Goal: Task Accomplishment & Management: Complete application form

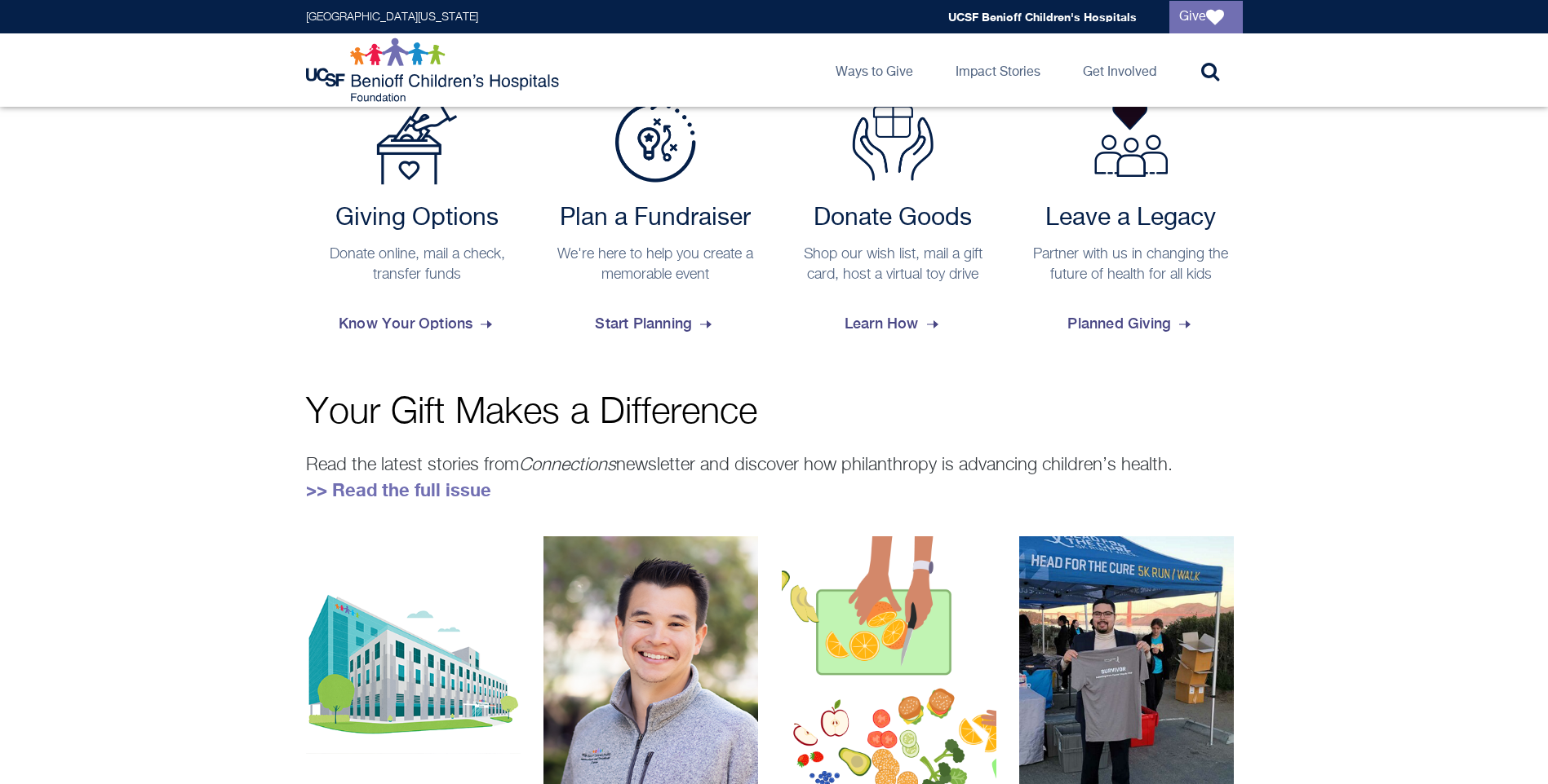
scroll to position [516, 0]
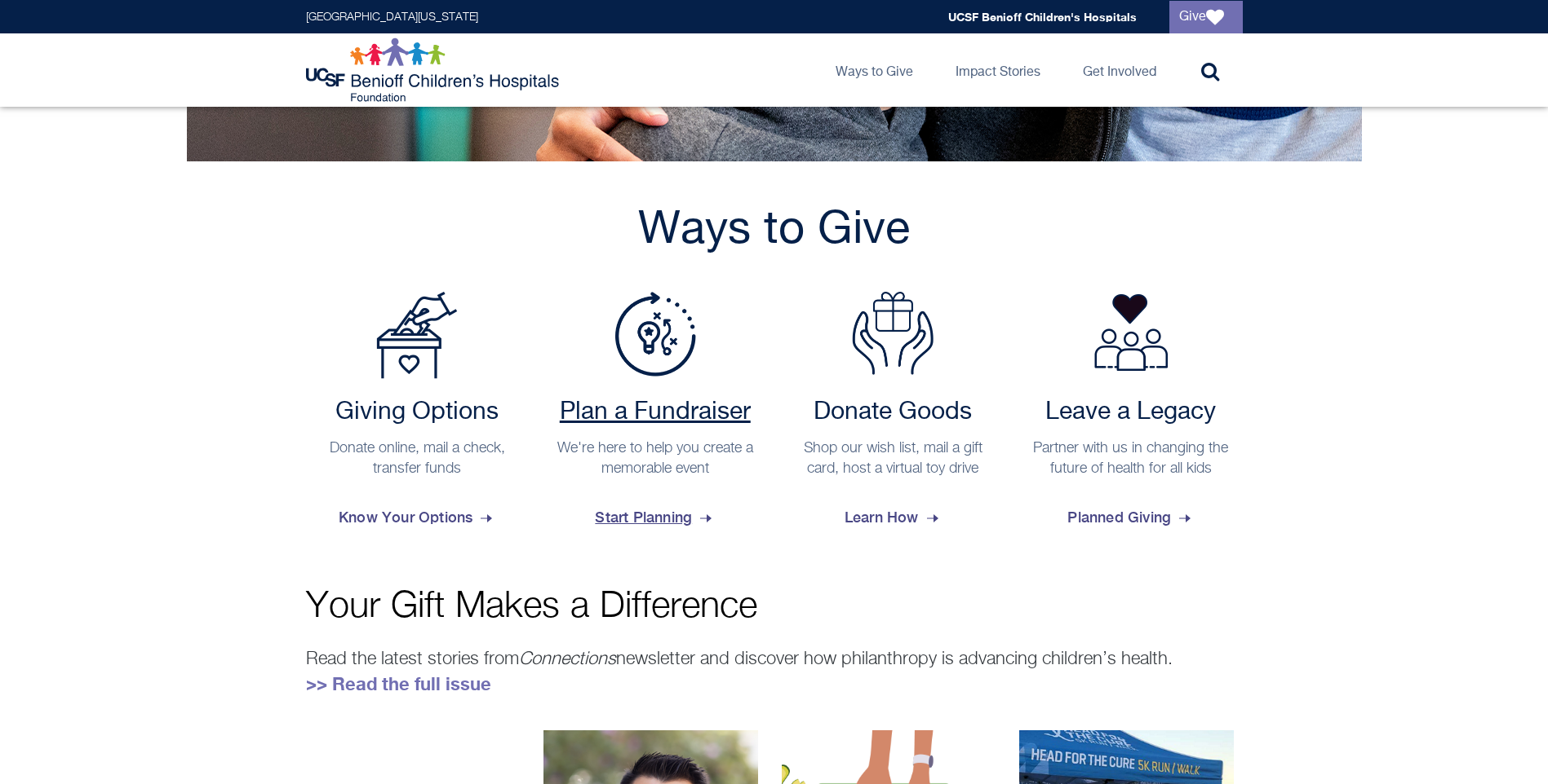
click at [658, 517] on span "Start Planning" at bounding box center [654, 518] width 120 height 44
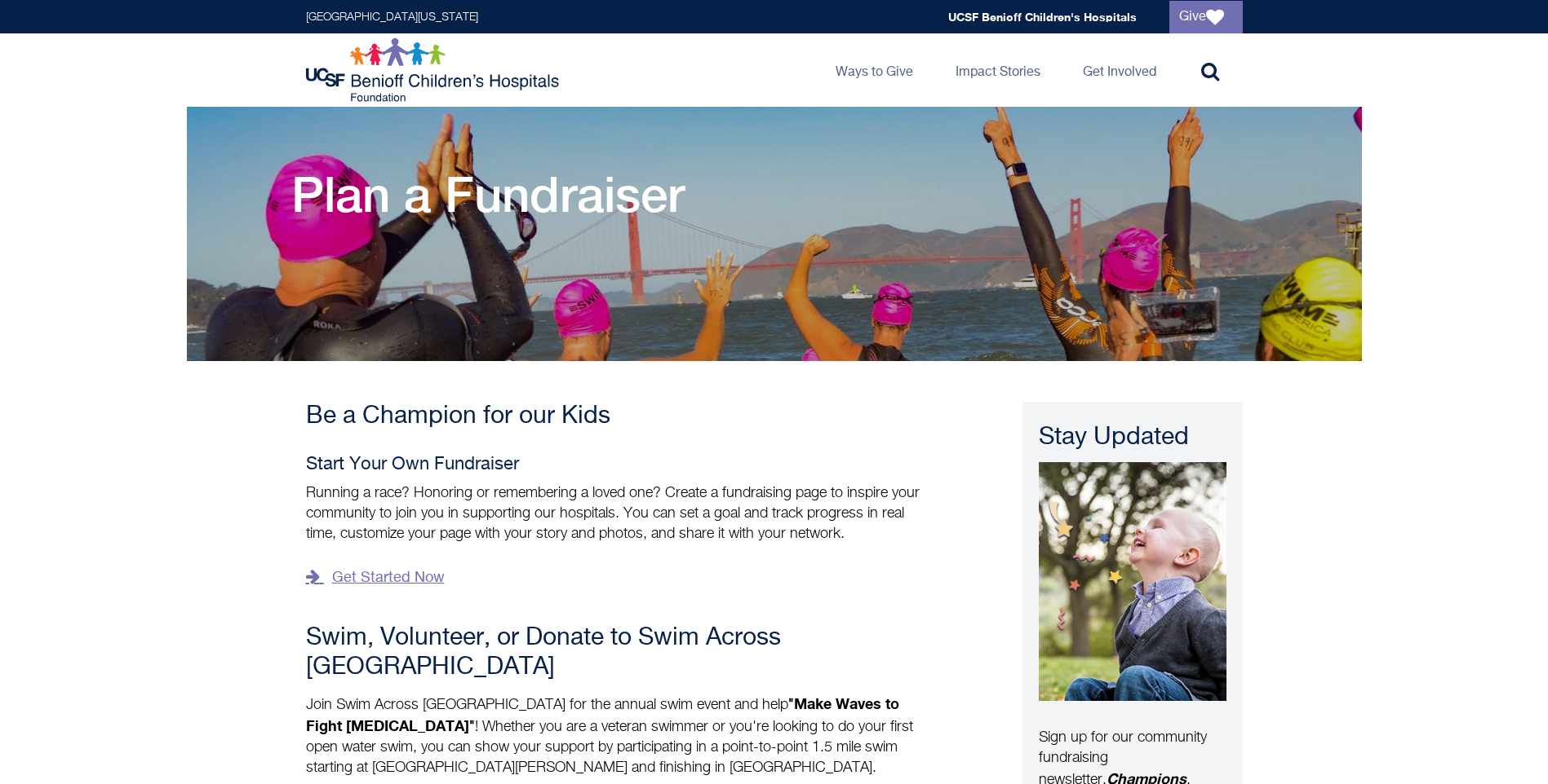
scroll to position [82, 0]
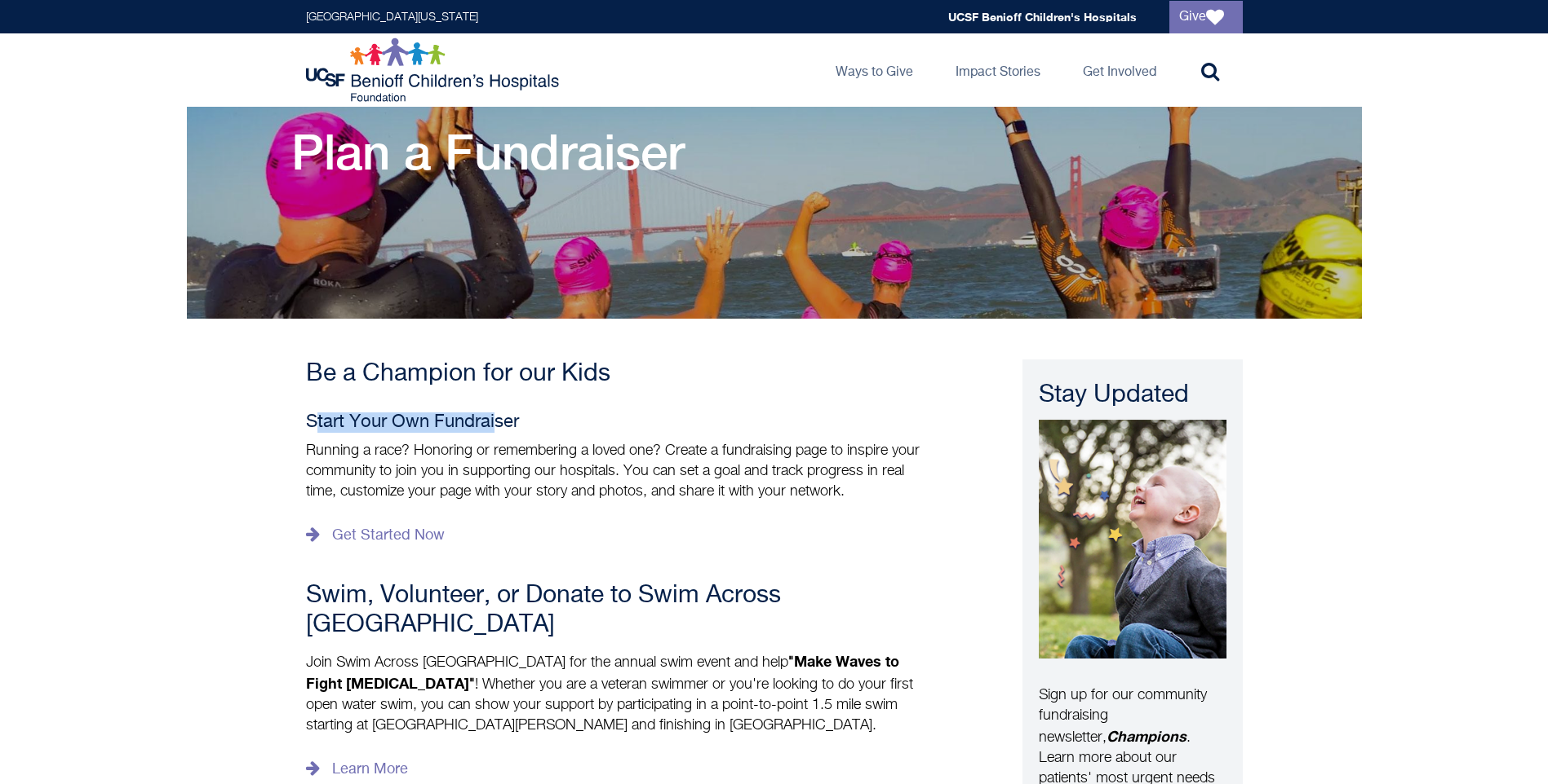
drag, startPoint x: 311, startPoint y: 417, endPoint x: 521, endPoint y: 428, distance: 210.3
click at [519, 429] on h4 "Start Your Own Fundraiser" at bounding box center [620, 423] width 628 height 20
drag, startPoint x: 521, startPoint y: 428, endPoint x: 550, endPoint y: 426, distance: 29.1
click at [550, 426] on h4 "Start Your Own Fundraiser" at bounding box center [620, 423] width 628 height 20
click at [531, 449] on p "Running a race? Honoring or remembering a loved one? Create a fundraising page …" at bounding box center [620, 471] width 628 height 61
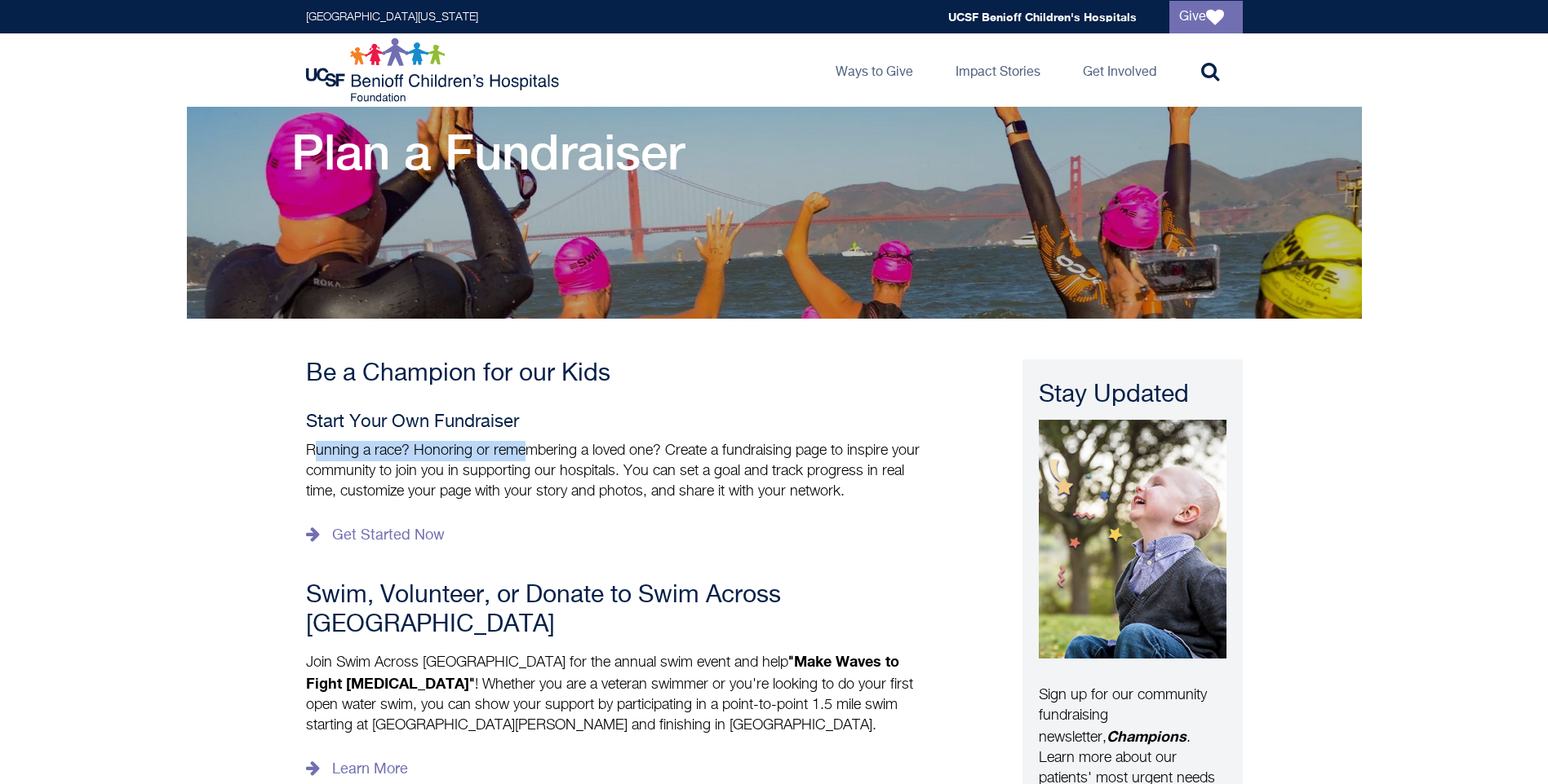
drag, startPoint x: 312, startPoint y: 457, endPoint x: 523, endPoint y: 457, distance: 211.0
click at [523, 457] on p "Running a race? Honoring or remembering a loved one? Create a fundraising page …" at bounding box center [620, 471] width 628 height 61
drag, startPoint x: 523, startPoint y: 457, endPoint x: 536, endPoint y: 466, distance: 15.8
click at [536, 464] on p "Running a race? Honoring or remembering a loved one? Create a fundraising page …" at bounding box center [620, 471] width 628 height 61
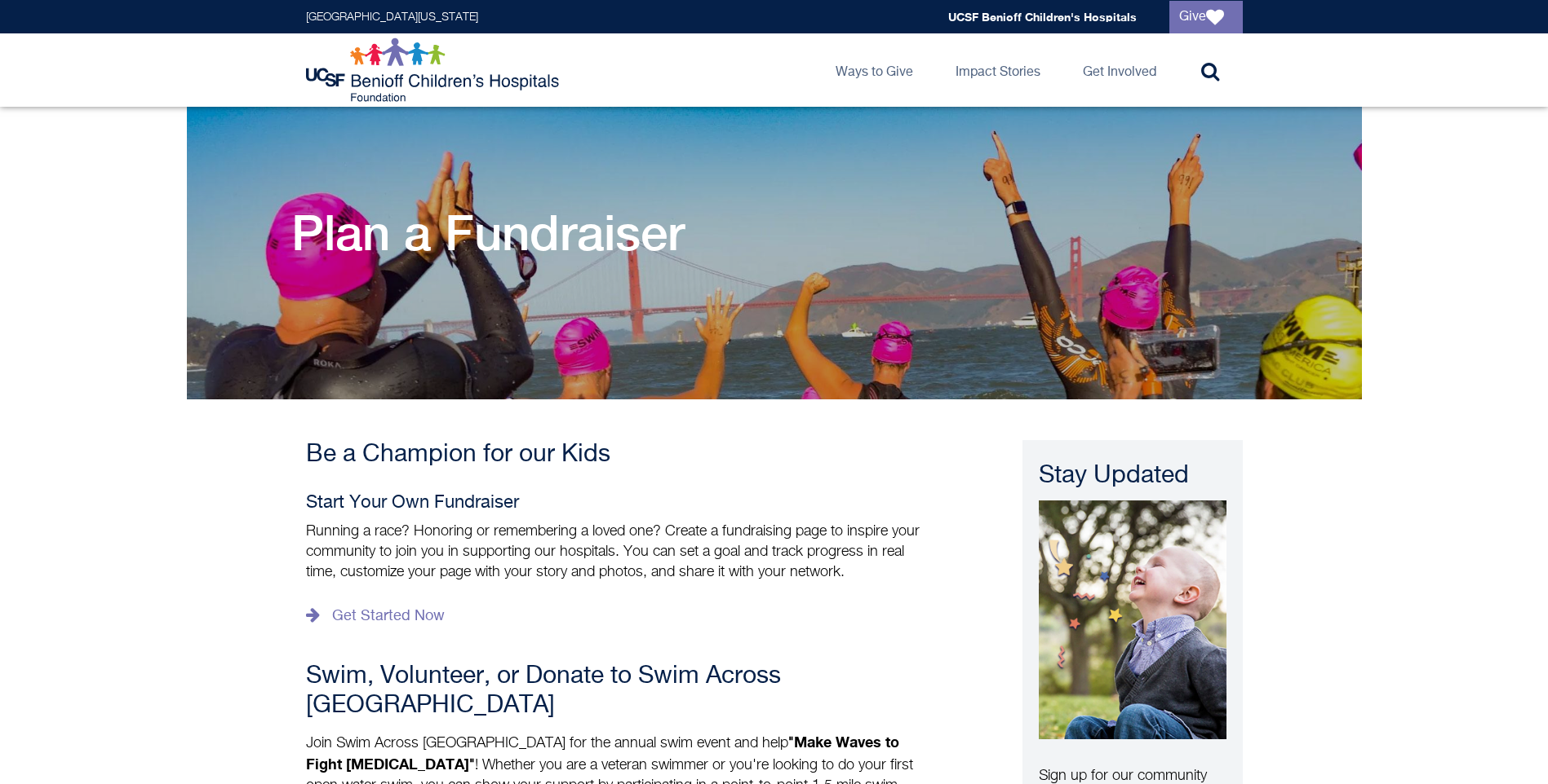
scroll to position [0, 0]
